Goal: Check status: Check status

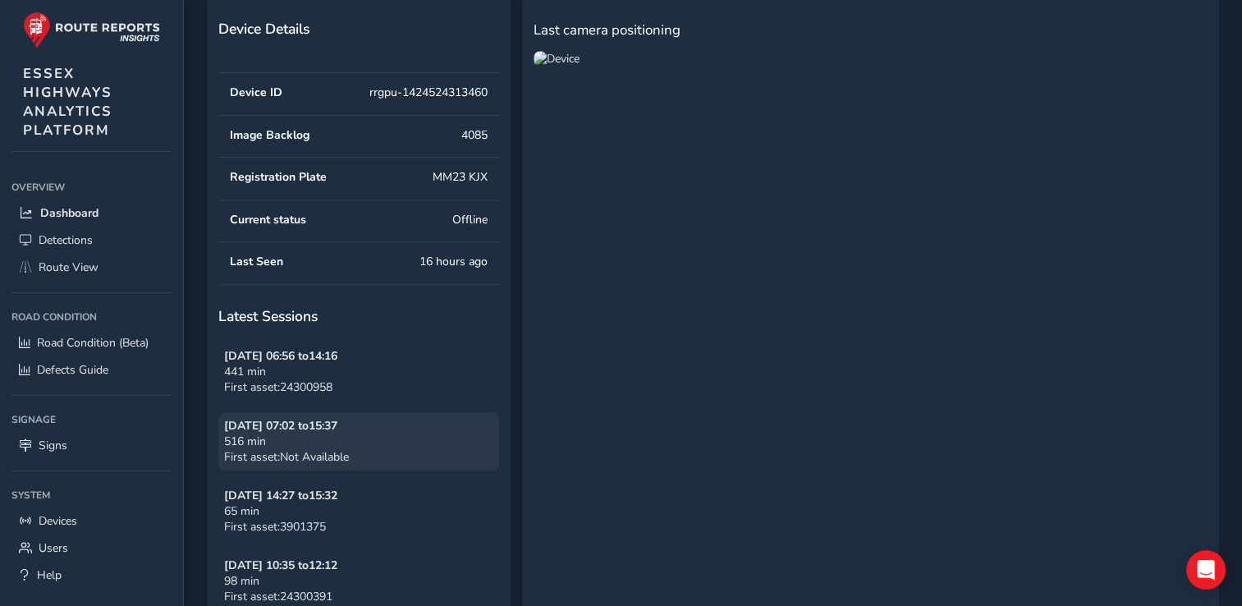
scroll to position [1314, 0]
